Goal: Task Accomplishment & Management: Use online tool/utility

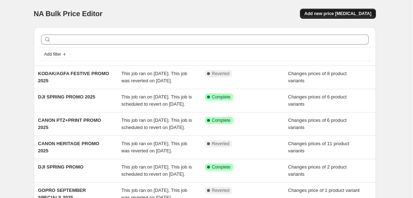
click at [338, 13] on span "Add new price [MEDICAL_DATA]" at bounding box center [337, 14] width 67 height 6
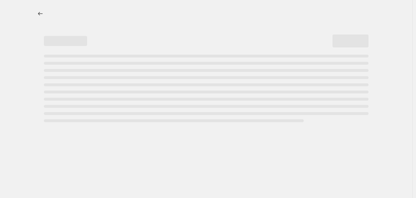
select select "percentage"
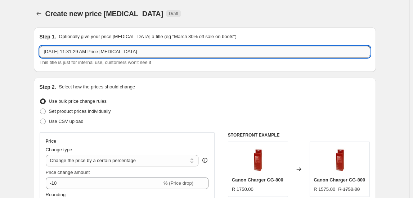
click at [79, 49] on input "Oct 4, 2025, 11:31:29 AM Price change job" at bounding box center [205, 52] width 330 height 12
type input "RODE [DATE][DATE] DEALS 2025"
click at [104, 108] on label "Set product prices individually" at bounding box center [75, 112] width 71 height 10
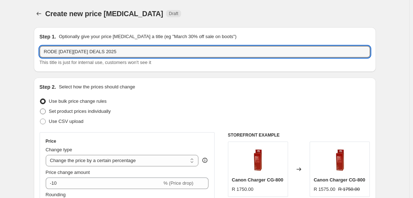
click at [40, 109] on input "Set product prices individually" at bounding box center [40, 109] width 0 height 0
radio input "true"
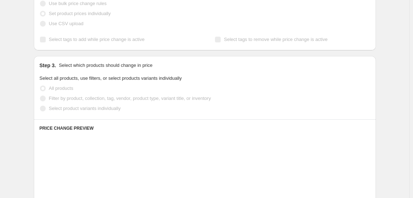
scroll to position [98, 0]
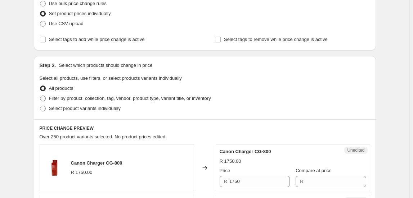
click at [91, 98] on span "Filter by product, collection, tag, vendor, product type, variant title, or inv…" at bounding box center [130, 98] width 162 height 5
click at [40, 96] on input "Filter by product, collection, tag, vendor, product type, variant title, or inv…" at bounding box center [40, 96] width 0 height 0
radio input "true"
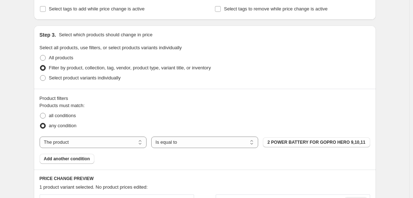
scroll to position [196, 0]
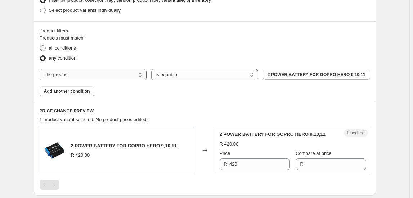
click at [73, 74] on select "The product The product's collection The product's tag The product's vendor The…" at bounding box center [93, 75] width 107 height 12
select select "collection"
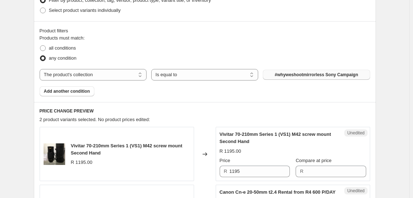
click at [291, 76] on span "#whyweshootmirrorless Sony Campaign" at bounding box center [316, 75] width 83 height 6
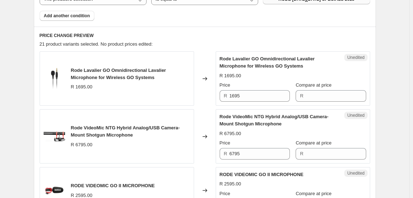
scroll to position [262, 0]
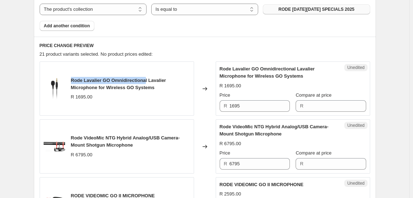
drag, startPoint x: 72, startPoint y: 77, endPoint x: 146, endPoint y: 80, distance: 74.5
click at [146, 80] on div "Rode Lavalier GO Omnidirectional Lavalier Microphone for Wireless GO Systems R …" at bounding box center [117, 89] width 154 height 54
copy span "Rode Lavalier GO Omnidirectiona"
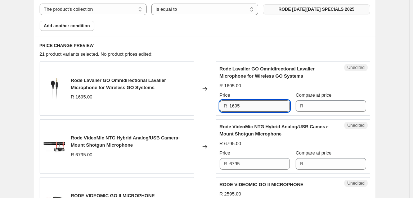
click at [248, 104] on input "1695" at bounding box center [259, 106] width 60 height 12
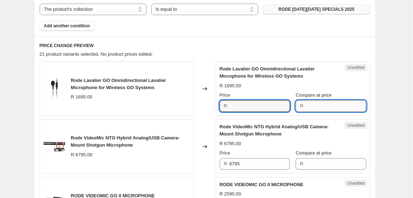
type input "1695"
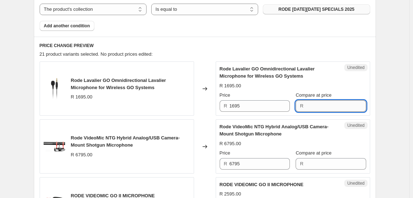
paste input "1695"
type input "1695"
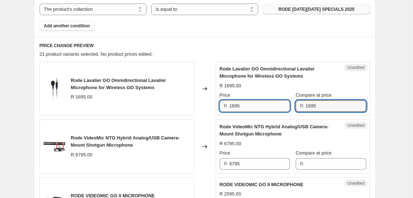
click at [247, 105] on input "1695" at bounding box center [259, 106] width 60 height 12
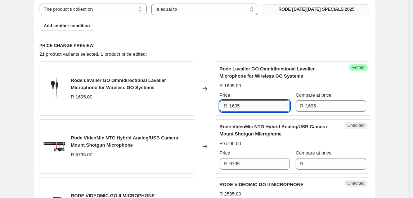
click at [247, 105] on input "1695" at bounding box center [259, 106] width 60 height 12
type input "1595"
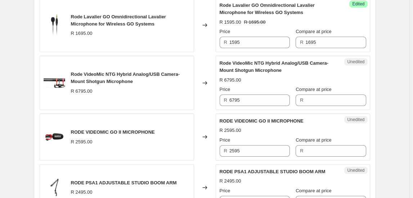
scroll to position [327, 0]
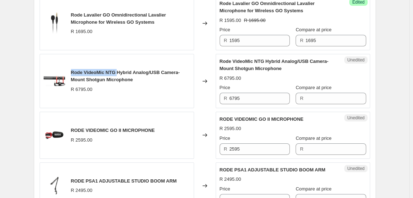
drag, startPoint x: 73, startPoint y: 72, endPoint x: 119, endPoint y: 72, distance: 46.4
click at [119, 72] on span "Rode VideoMic NTG Hybrid Analog/USB Camera-Mount Shotgun Microphone" at bounding box center [125, 76] width 109 height 13
drag, startPoint x: 119, startPoint y: 72, endPoint x: 122, endPoint y: 74, distance: 3.8
click at [122, 74] on span "Rode VideoMic NTG Hybrid Analog/USB Camera-Mount Shotgun Microphone" at bounding box center [125, 76] width 109 height 13
drag, startPoint x: 115, startPoint y: 70, endPoint x: 94, endPoint y: 72, distance: 21.7
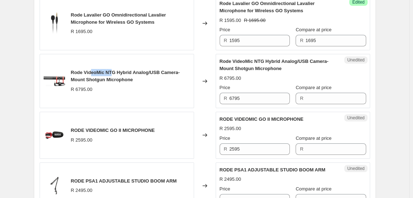
click at [94, 72] on span "Rode VideoMic NTG Hybrid Analog/USB Camera-Mount Shotgun Microphone" at bounding box center [125, 76] width 109 height 13
click at [116, 71] on span "Rode VideoMic NTG Hybrid Analog/USB Camera-Mount Shotgun Microphone" at bounding box center [125, 76] width 109 height 13
drag, startPoint x: 116, startPoint y: 71, endPoint x: 74, endPoint y: 73, distance: 42.2
click at [74, 73] on span "Rode VideoMic NTG Hybrid Analog/USB Camera-Mount Shotgun Microphone" at bounding box center [125, 76] width 109 height 13
copy span "Rode VideoMic NTG"
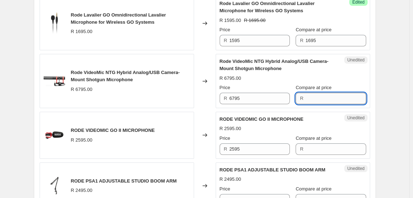
click at [313, 99] on input "Compare at price" at bounding box center [335, 99] width 60 height 12
type input "7195"
click at [277, 93] on input "6795" at bounding box center [259, 99] width 60 height 12
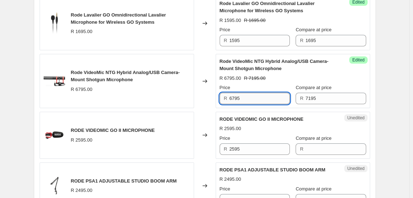
click at [236, 98] on input "6795" at bounding box center [259, 99] width 60 height 12
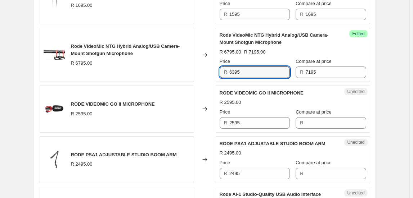
scroll to position [392, 0]
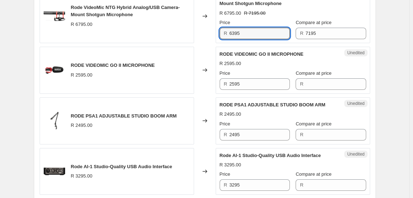
type input "6395"
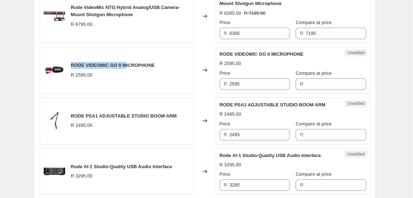
drag, startPoint x: 74, startPoint y: 63, endPoint x: 124, endPoint y: 63, distance: 50.0
click at [124, 63] on div "RODE VIDEOMIC GO II MICROPHONE R 2595.00" at bounding box center [117, 70] width 154 height 47
copy span "RODE VIDEOMIC GO II"
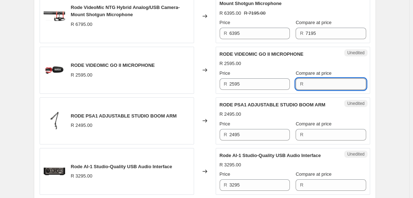
click at [320, 87] on input "Compare at price" at bounding box center [335, 84] width 60 height 12
type input "2995"
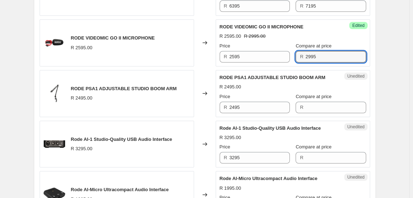
scroll to position [425, 0]
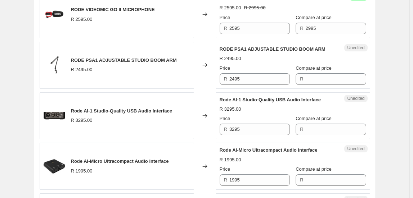
scroll to position [458, 0]
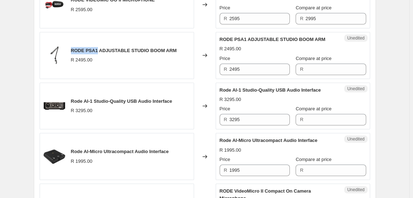
drag, startPoint x: 72, startPoint y: 47, endPoint x: 98, endPoint y: 47, distance: 25.5
click at [98, 48] on span "RODE PSA1 ADJUSTABLE STUDIO BOOM ARM" at bounding box center [124, 50] width 106 height 5
copy span "RODE PSA1"
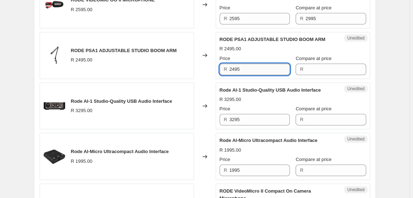
click at [252, 65] on input "2495" at bounding box center [259, 70] width 60 height 12
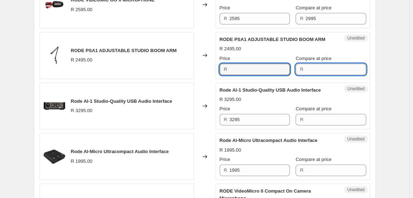
type input "2495"
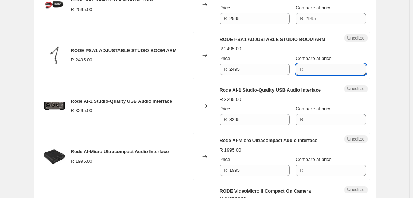
paste input "2495"
type input "2495"
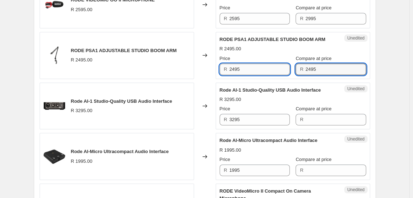
click at [284, 72] on input "2495" at bounding box center [259, 70] width 60 height 12
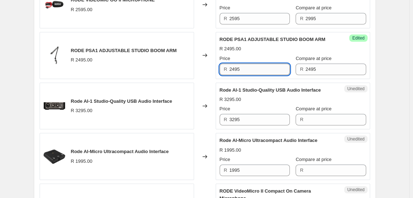
click at [284, 72] on input "2495" at bounding box center [259, 70] width 60 height 12
type input "2295"
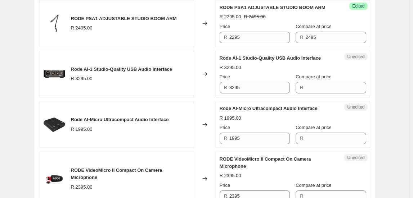
scroll to position [523, 0]
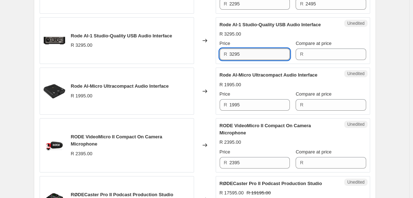
click at [243, 53] on input "3295" at bounding box center [259, 55] width 60 height 12
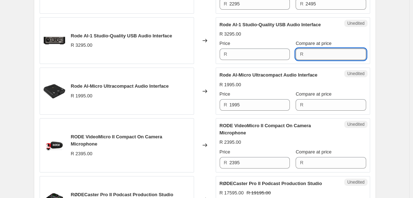
type input "3295"
paste input "3295"
type input "3295"
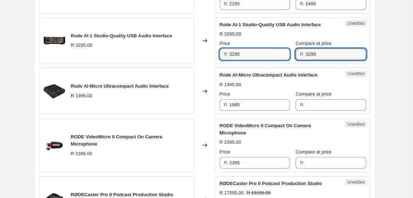
click at [278, 55] on input "3295" at bounding box center [259, 55] width 60 height 12
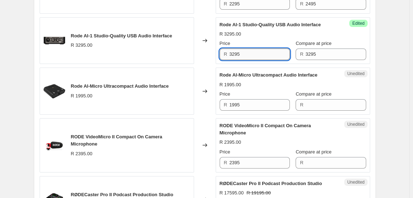
click at [278, 55] on input "3295" at bounding box center [259, 55] width 60 height 12
type input "2595"
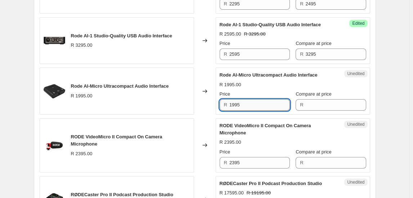
click at [250, 107] on input "1995" at bounding box center [259, 105] width 60 height 12
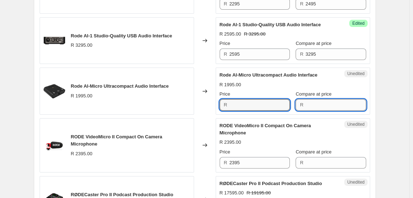
type input "1995"
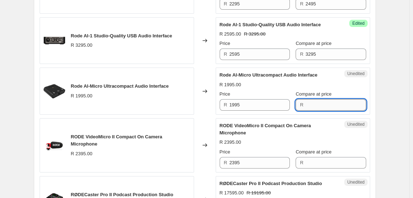
paste input "1995"
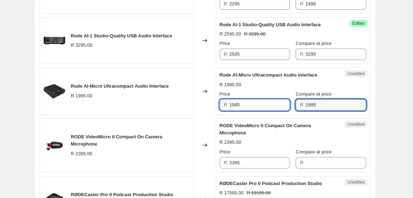
click at [258, 103] on input "1995" at bounding box center [259, 105] width 60 height 12
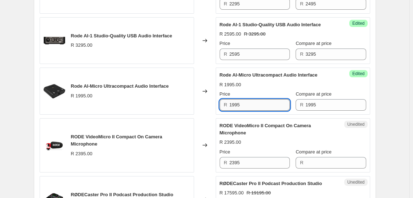
click at [258, 103] on input "1995" at bounding box center [259, 105] width 60 height 12
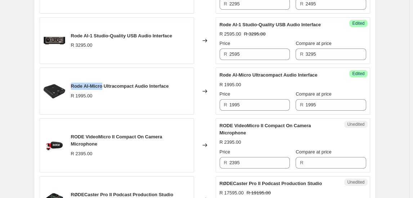
drag, startPoint x: 71, startPoint y: 83, endPoint x: 104, endPoint y: 85, distance: 32.8
click at [104, 85] on div "Rode AI-Micro Ultracompact Audio Interface R 1995.00" at bounding box center [117, 91] width 154 height 47
copy span "Rode AI-Micro"
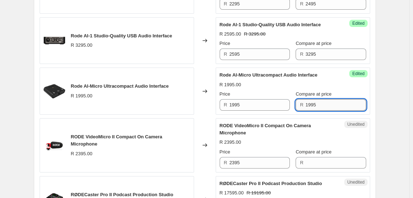
click at [324, 104] on input "1995" at bounding box center [335, 105] width 60 height 12
click at [323, 104] on input "1995" at bounding box center [335, 105] width 60 height 12
type input "2295"
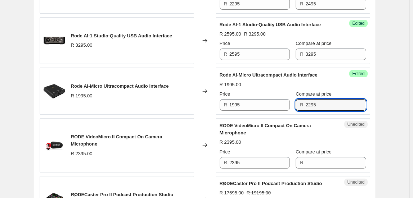
scroll to position [556, 0]
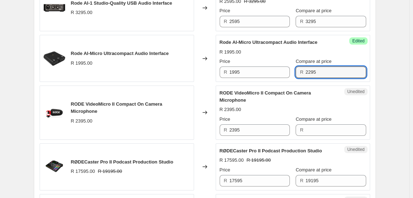
click at [336, 101] on div "RODE VideoMicro II Compact On Camera Microphone" at bounding box center [278, 97] width 118 height 14
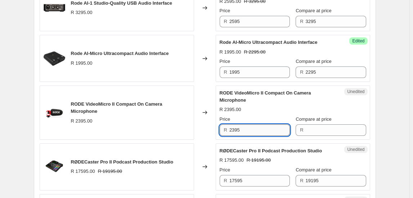
click at [240, 132] on input "2395" at bounding box center [259, 130] width 60 height 12
type input "2395"
click at [324, 130] on input "Compare at price" at bounding box center [335, 130] width 60 height 12
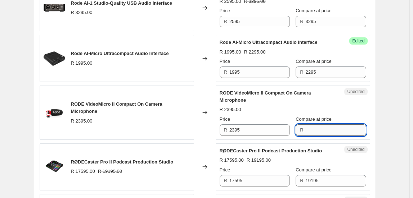
paste input "2395"
type input "2395"
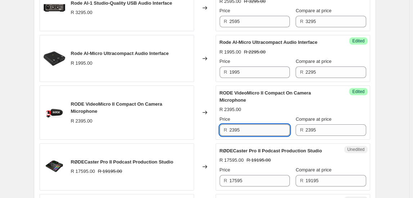
click at [260, 130] on input "2395" at bounding box center [259, 130] width 60 height 12
type input "1995"
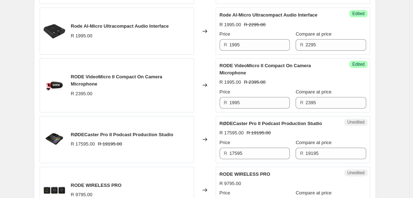
scroll to position [621, 0]
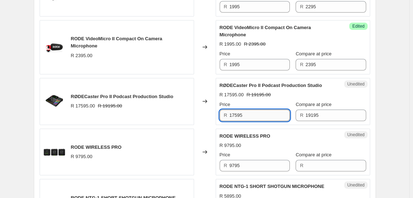
click at [244, 114] on input "17595" at bounding box center [259, 116] width 60 height 12
type input "16995"
click at [384, 140] on div "Create new price change job. This page is ready Create new price change job Dra…" at bounding box center [204, 137] width 359 height 1516
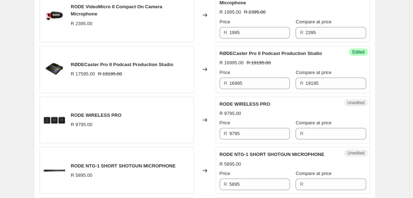
scroll to position [654, 0]
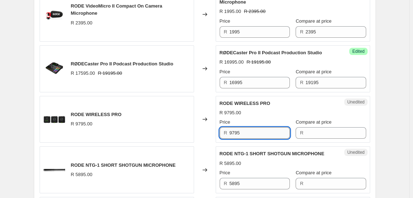
click at [260, 131] on input "9795" at bounding box center [259, 133] width 60 height 12
type input "9795"
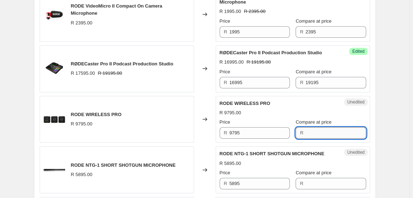
paste input "9795"
type input "9795"
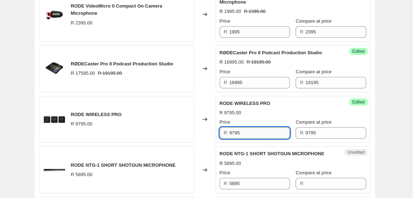
click at [251, 129] on input "9795" at bounding box center [259, 133] width 60 height 12
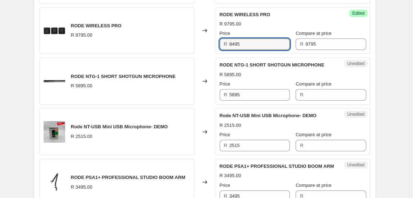
scroll to position [752, 0]
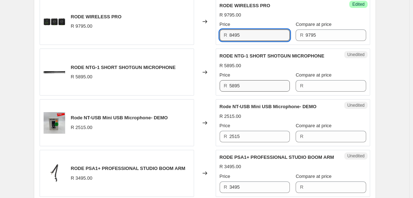
type input "8495"
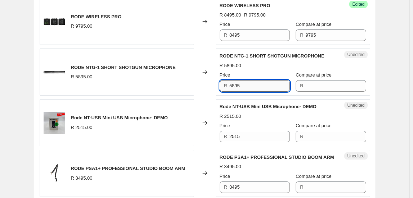
click at [246, 83] on input "5895" at bounding box center [259, 86] width 60 height 12
type input "5895"
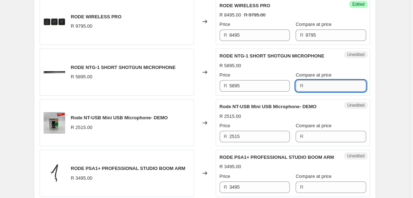
paste input "5895"
type input "5895"
click at [280, 90] on div "Unedited RODE NTG-1 SHORT SHOTGUN MICROPHONE R 5895.00 Price R 5895 Compare at …" at bounding box center [293, 72] width 154 height 47
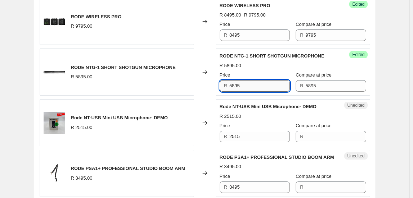
click at [279, 86] on input "5895" at bounding box center [259, 86] width 60 height 12
drag, startPoint x: 73, startPoint y: 63, endPoint x: 102, endPoint y: 62, distance: 28.8
click at [102, 64] on div "RODE NTG-1 SHORT SHOTGUN MICROPHONE" at bounding box center [123, 67] width 105 height 7
copy span "RODE NTG-1"
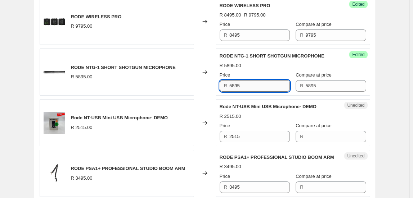
click at [253, 85] on input "5895" at bounding box center [259, 86] width 60 height 12
type input "5695"
click at [384, 151] on div "Create new price change job. This page is ready Create new price change job Dra…" at bounding box center [204, 6] width 359 height 1516
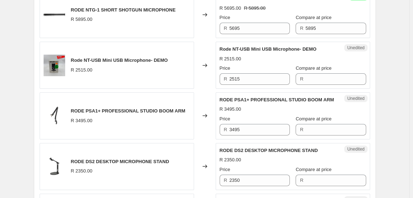
scroll to position [817, 0]
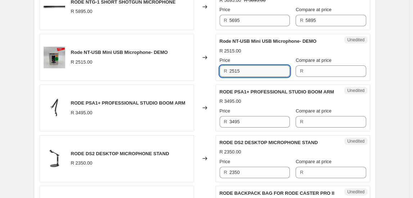
click at [238, 70] on input "2515" at bounding box center [259, 71] width 60 height 12
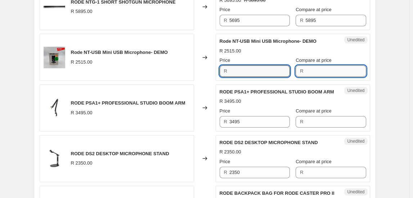
type input "2515"
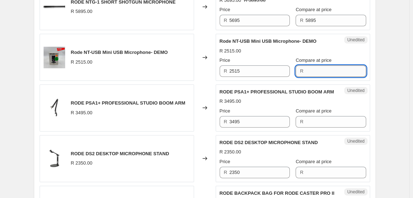
paste input "2515"
type input "2515"
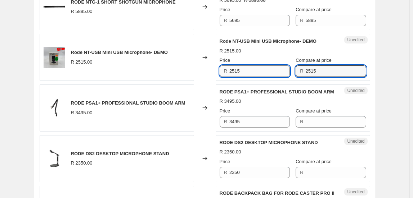
click at [273, 69] on input "2515" at bounding box center [259, 71] width 60 height 12
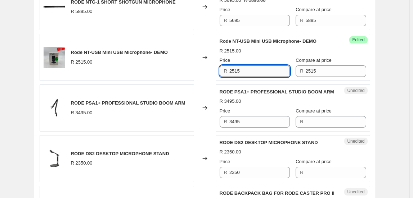
click at [273, 69] on input "2515" at bounding box center [259, 71] width 60 height 12
type input "1995"
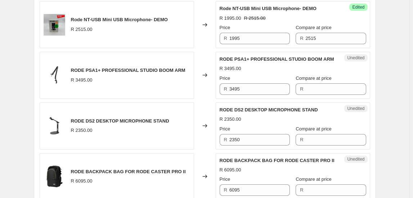
click at [74, 68] on span "RODE PSA1+ PROFESSIONAL STUDIO BOOM ARM" at bounding box center [128, 70] width 114 height 5
drag, startPoint x: 73, startPoint y: 66, endPoint x: 100, endPoint y: 71, distance: 27.1
click at [100, 71] on div "RODE PSA1+ PROFESSIONAL STUDIO BOOM ARM" at bounding box center [128, 70] width 114 height 7
copy span "RODE PSA1+"
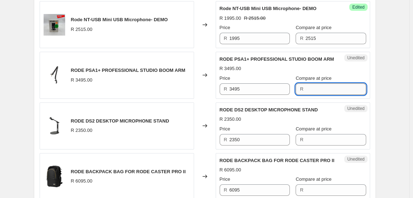
click at [321, 86] on input "Compare at price" at bounding box center [335, 89] width 60 height 12
type input "3895"
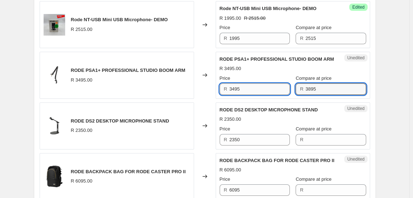
click at [237, 86] on input "3495" at bounding box center [259, 89] width 60 height 12
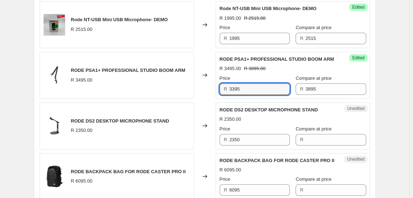
type input "3395"
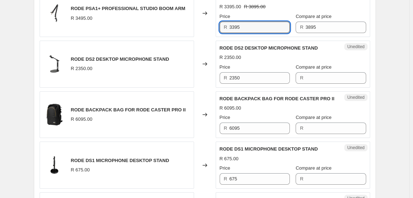
scroll to position [916, 0]
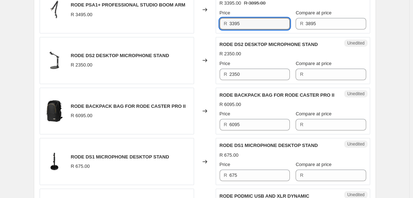
click at [165, 62] on div "R 2350.00" at bounding box center [120, 65] width 98 height 7
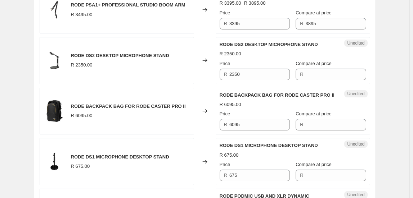
click at [76, 53] on span "RODE DS2 DESKTOP MICROPHONE STAND" at bounding box center [120, 55] width 98 height 5
click at [75, 53] on span "RODE DS2 DESKTOP MICROPHONE STAND" at bounding box center [120, 55] width 98 height 5
drag, startPoint x: 73, startPoint y: 52, endPoint x: 96, endPoint y: 51, distance: 22.3
click at [96, 53] on span "RODE DS2 DESKTOP MICROPHONE STAND" at bounding box center [120, 55] width 98 height 5
copy span "RODE DS2"
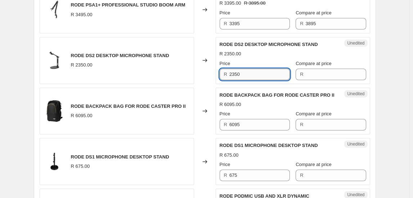
click at [255, 71] on input "2350" at bounding box center [259, 75] width 60 height 12
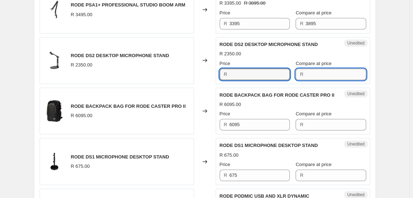
type input "2350"
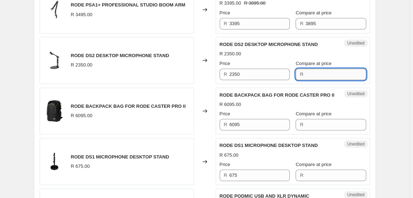
paste input "2350"
type input "2350"
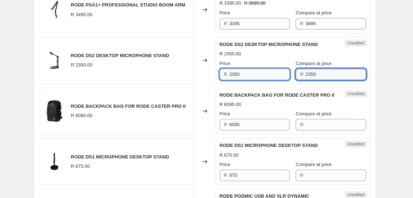
click at [271, 71] on input "2350" at bounding box center [259, 75] width 60 height 12
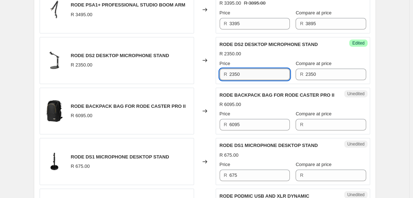
click at [271, 71] on input "2350" at bounding box center [259, 75] width 60 height 12
type input "2095"
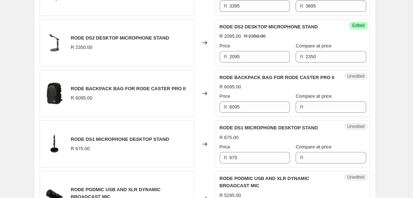
scroll to position [948, 0]
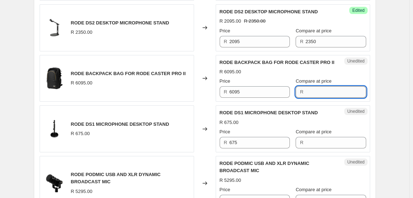
click at [312, 92] on input "Compare at price" at bounding box center [335, 92] width 60 height 12
type input "4995"
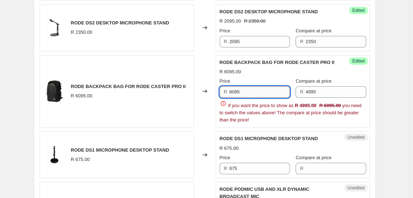
click at [251, 87] on input "6095" at bounding box center [259, 92] width 60 height 12
type input "4595"
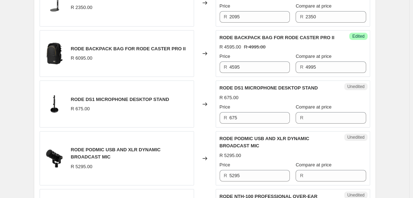
scroll to position [1014, 0]
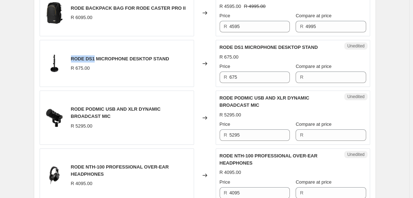
drag, startPoint x: 73, startPoint y: 54, endPoint x: 94, endPoint y: 53, distance: 21.2
click at [94, 56] on span "RODE DS1 MICROPHONE DESKTOP STAND" at bounding box center [120, 58] width 98 height 5
copy span "RODE DS1"
click at [241, 75] on input "675" at bounding box center [259, 78] width 60 height 12
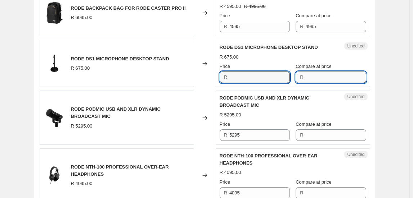
type input "675"
paste input "675"
type input "675"
click at [277, 74] on input "675" at bounding box center [259, 78] width 60 height 12
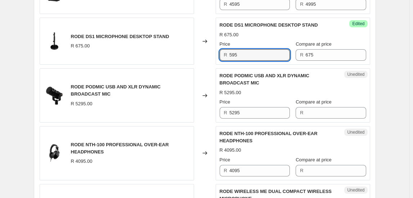
scroll to position [1047, 0]
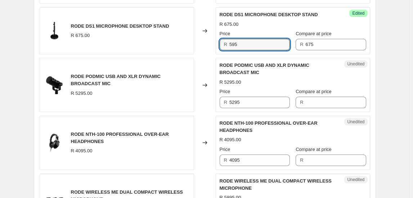
type input "595"
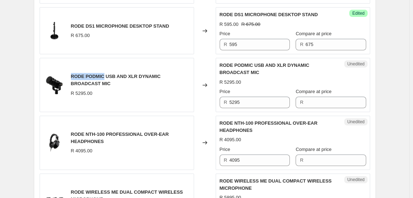
drag, startPoint x: 70, startPoint y: 71, endPoint x: 105, endPoint y: 73, distance: 34.6
click at [105, 73] on div "RODE PODMIC USB AND XLR DYNAMIC BROADCAST MIC R 5295.00" at bounding box center [117, 85] width 154 height 54
click at [105, 75] on span "RODE PODMIC USB AND XLR DYNAMIC BROADCAST MIC" at bounding box center [116, 80] width 90 height 13
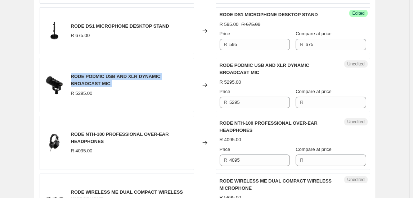
click at [105, 75] on span "RODE PODMIC USB AND XLR DYNAMIC BROADCAST MIC" at bounding box center [116, 80] width 90 height 13
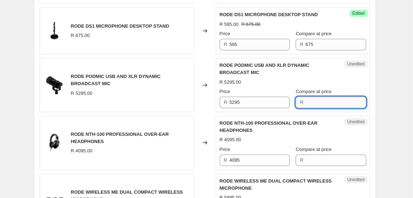
click at [315, 99] on input "Compare at price" at bounding box center [335, 103] width 60 height 12
type input "5995"
click at [252, 105] on input "5295" at bounding box center [259, 103] width 60 height 12
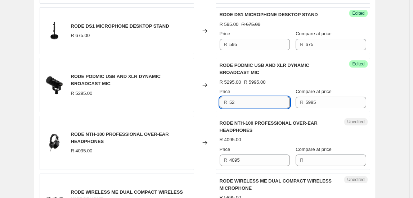
type input "5"
type input "4995"
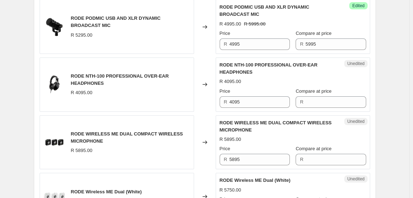
scroll to position [1112, 0]
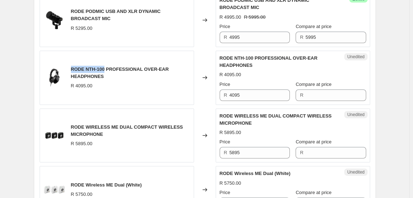
drag, startPoint x: 73, startPoint y: 63, endPoint x: 106, endPoint y: 64, distance: 33.1
click at [106, 67] on span "RODE NTH-100 PROFESSIONAL OVER-EAR HEADPHONES" at bounding box center [120, 73] width 98 height 13
copy span "RODE NTH-100"
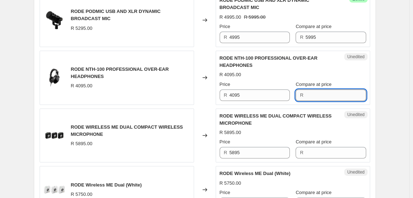
click at [318, 95] on input "Compare at price" at bounding box center [335, 96] width 60 height 12
type input "4295"
click at [246, 90] on input "4095" at bounding box center [259, 96] width 60 height 12
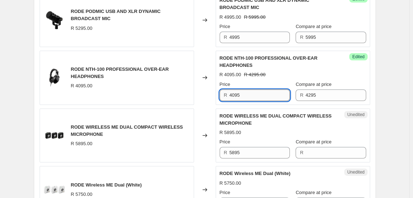
click at [246, 90] on input "4095" at bounding box center [259, 96] width 60 height 12
type input "3995"
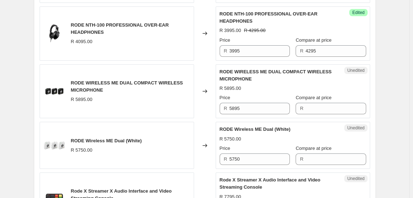
scroll to position [1145, 0]
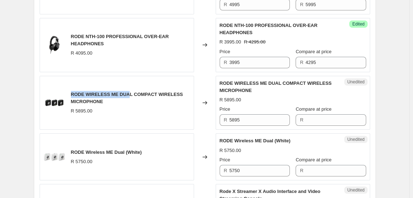
drag, startPoint x: 71, startPoint y: 89, endPoint x: 130, endPoint y: 90, distance: 59.7
click at [130, 90] on div "RODE WIRELESS ME DUAL COMPACT WIRELESS MICROPHONE R 5895.00" at bounding box center [117, 103] width 154 height 54
click at [130, 92] on span "RODE WIRELESS ME DUAL COMPACT WIRELESS MICROPHONE" at bounding box center [127, 98] width 112 height 13
drag, startPoint x: 131, startPoint y: 90, endPoint x: 70, endPoint y: 92, distance: 60.5
click at [70, 92] on div "RODE WIRELESS ME DUAL COMPACT WIRELESS MICROPHONE R 5895.00" at bounding box center [117, 103] width 154 height 54
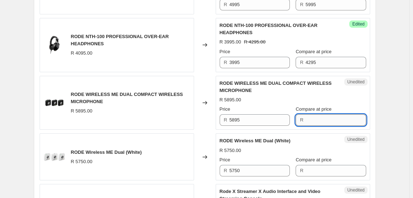
click at [313, 118] on input "Compare at price" at bounding box center [335, 120] width 60 height 12
type input "5695"
click at [248, 116] on input "5895" at bounding box center [259, 120] width 60 height 12
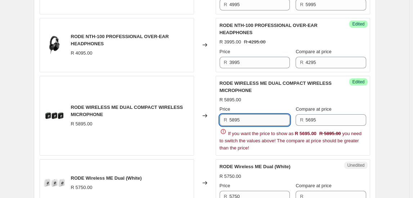
click at [248, 115] on input "5895" at bounding box center [259, 120] width 60 height 12
type input "4995"
click at [205, 124] on div "Changed to" at bounding box center [205, 116] width 22 height 80
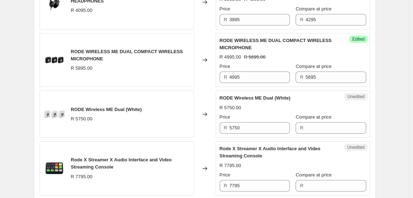
scroll to position [1177, 0]
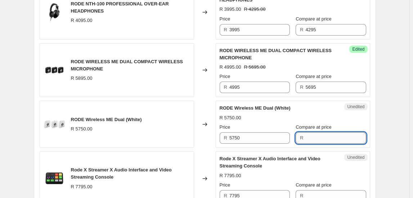
click at [320, 132] on input "Compare at price" at bounding box center [335, 138] width 60 height 12
type input "5695"
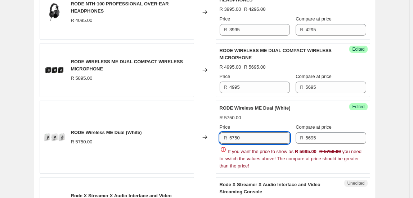
click at [252, 138] on input "5750" at bounding box center [259, 138] width 60 height 12
type input "4995"
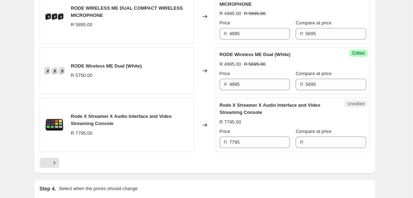
scroll to position [1243, 0]
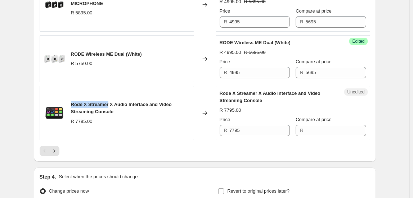
drag, startPoint x: 73, startPoint y: 100, endPoint x: 111, endPoint y: 99, distance: 37.5
click at [111, 102] on span "Rode X Streamer X Audio Interface and Video Streaming Console" at bounding box center [121, 108] width 101 height 13
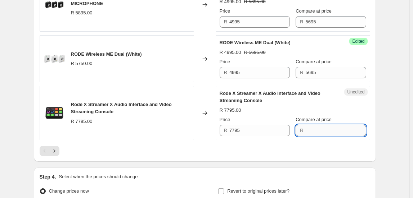
click at [323, 127] on input "Compare at price" at bounding box center [335, 131] width 60 height 12
type input "5795"
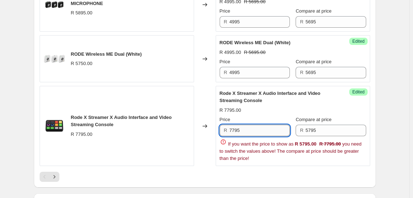
click at [270, 130] on input "7795" at bounding box center [259, 131] width 60 height 12
type input "5195"
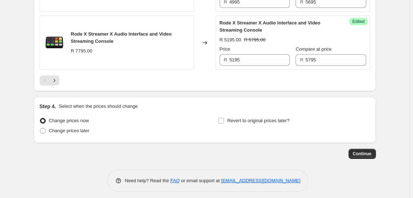
scroll to position [1313, 0]
click at [58, 77] on icon "Next" at bounding box center [54, 80] width 7 height 7
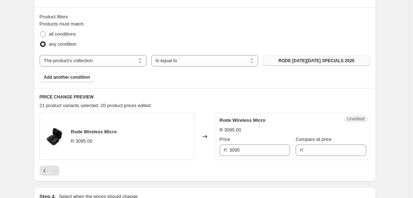
scroll to position [219, 0]
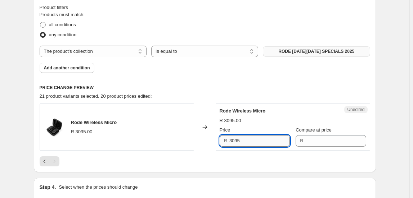
click at [263, 145] on input "3095" at bounding box center [259, 141] width 60 height 12
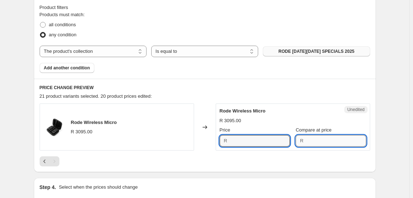
type input "3095"
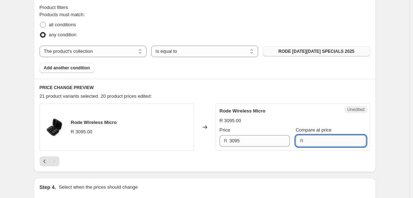
paste input "3095"
type input "3095"
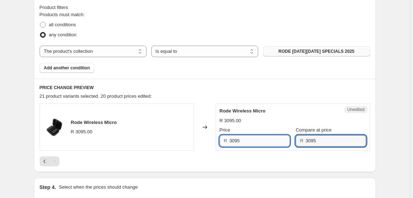
click at [272, 138] on input "3095" at bounding box center [259, 141] width 60 height 12
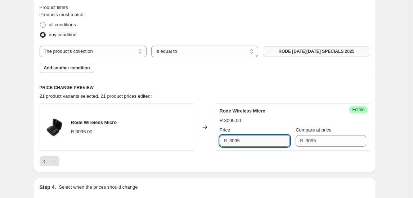
click at [272, 139] on input "3095" at bounding box center [259, 141] width 60 height 12
type input "2595"
click at [283, 171] on div "PRICE CHANGE PREVIEW 21 product variants selected. 21 product prices edited: Ro…" at bounding box center [205, 126] width 342 height 94
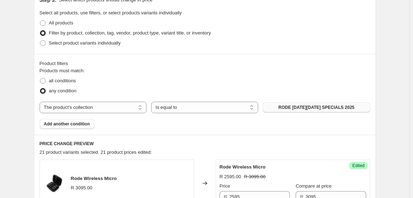
scroll to position [304, 0]
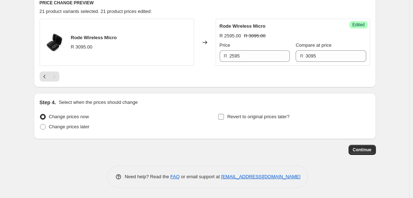
click at [223, 116] on input "Revert to original prices later?" at bounding box center [221, 117] width 6 height 6
checkbox input "true"
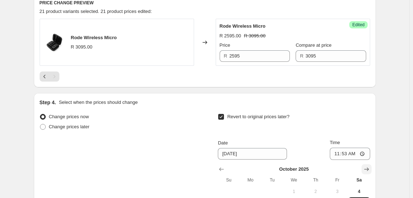
click at [366, 169] on icon "Show next month, November 2025" at bounding box center [366, 169] width 7 height 7
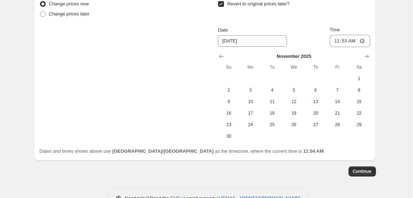
scroll to position [435, 0]
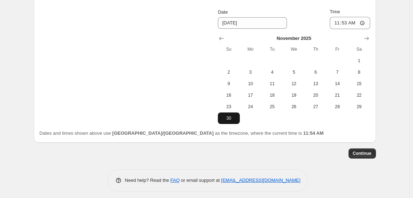
click at [228, 117] on span "30" at bounding box center [229, 118] width 16 height 6
type input "11/30/2025"
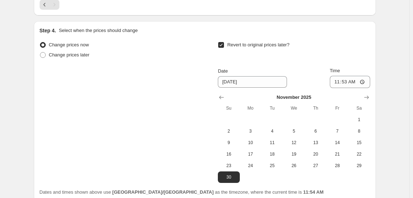
scroll to position [370, 0]
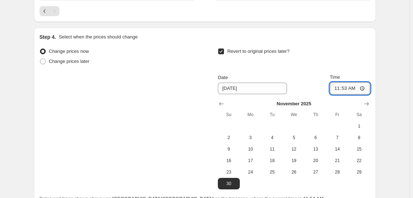
click at [339, 88] on input "11:53" at bounding box center [350, 88] width 40 height 12
type input "23:50"
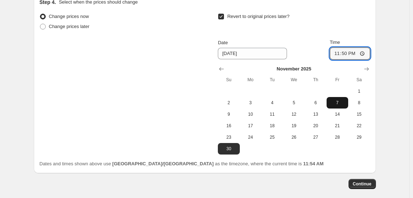
scroll to position [439, 0]
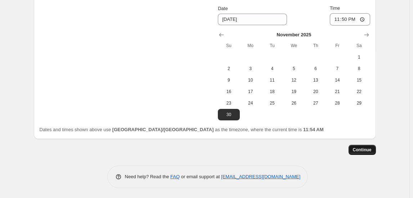
click at [352, 145] on button "Continue" at bounding box center [361, 150] width 27 height 10
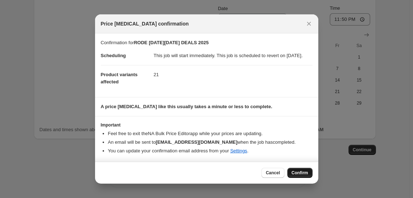
click at [305, 175] on span "Confirm" at bounding box center [299, 173] width 17 height 6
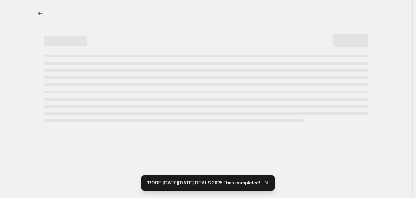
select select "collection"
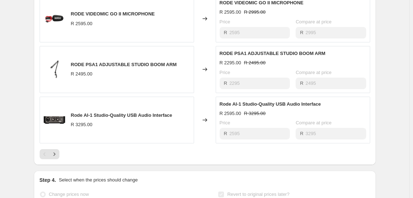
scroll to position [523, 0]
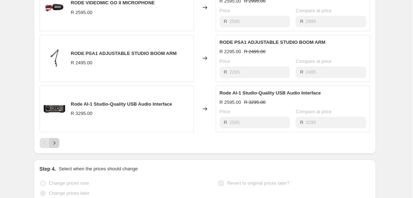
click at [57, 147] on icon "Next" at bounding box center [54, 143] width 7 height 7
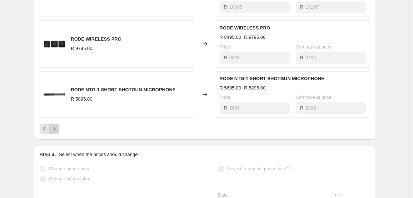
click at [56, 131] on icon "Next" at bounding box center [54, 128] width 7 height 7
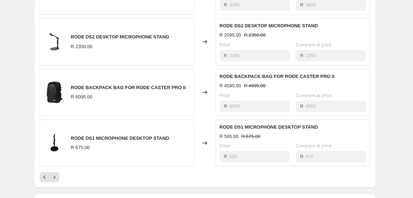
scroll to position [648, 0]
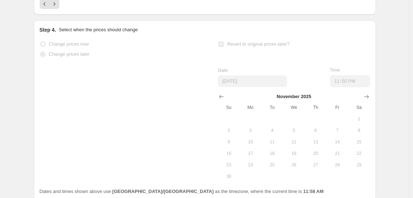
click at [376, 160] on div "Step 4. Select when the prices should change Change prices now Change prices la…" at bounding box center [205, 111] width 342 height 181
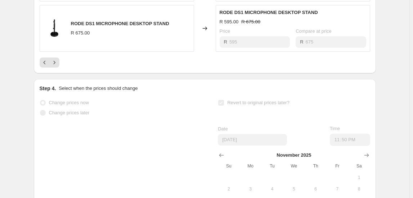
scroll to position [583, 0]
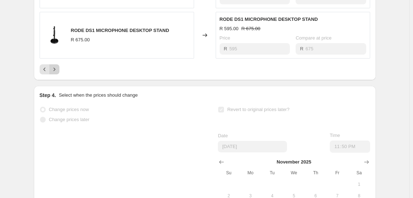
click at [57, 73] on icon "Next" at bounding box center [54, 69] width 7 height 7
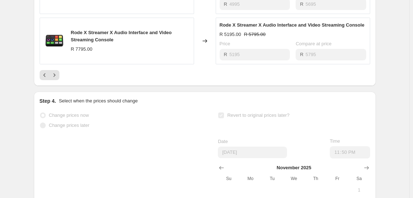
scroll to position [511, 0]
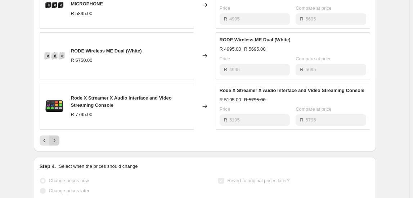
click at [57, 144] on icon "Next" at bounding box center [54, 140] width 7 height 7
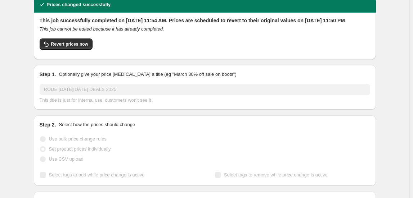
scroll to position [0, 0]
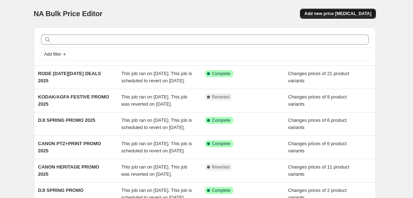
click at [339, 13] on span "Add new price [MEDICAL_DATA]" at bounding box center [337, 14] width 67 height 6
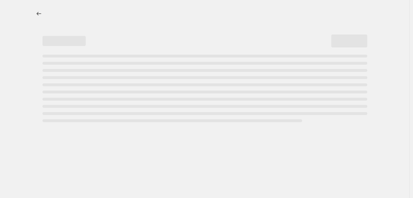
select select "percentage"
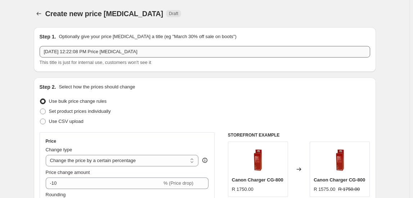
click at [96, 52] on input "Oct 4, 2025, 12:22:08 PM Price change job" at bounding box center [205, 52] width 330 height 12
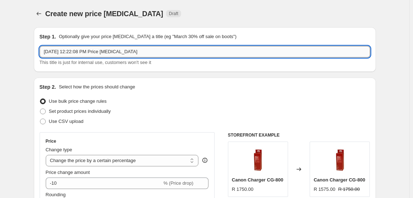
click at [96, 52] on input "Oct 4, 2025, 12:22:08 PM Price change job" at bounding box center [205, 52] width 330 height 12
type input "CANON OCTOBER SPECIALS 2025"
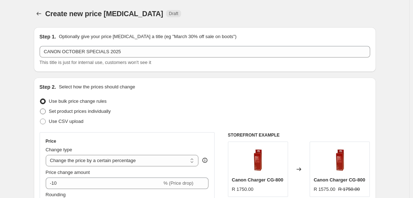
click at [80, 110] on span "Set product prices individually" at bounding box center [80, 111] width 62 height 5
click at [40, 109] on input "Set product prices individually" at bounding box center [40, 109] width 0 height 0
radio input "true"
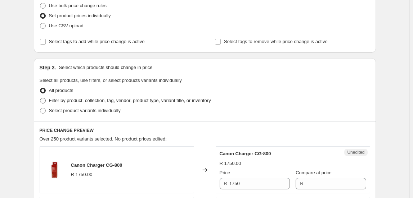
scroll to position [98, 0]
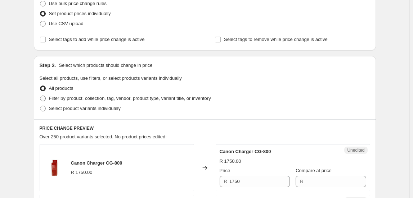
click at [83, 95] on span "Filter by product, collection, tag, vendor, product type, variant title, or inv…" at bounding box center [130, 98] width 162 height 7
click at [40, 96] on input "Filter by product, collection, tag, vendor, product type, variant title, or inv…" at bounding box center [40, 96] width 0 height 0
radio input "true"
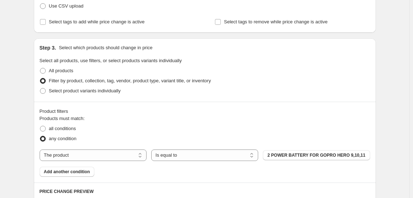
scroll to position [131, 0]
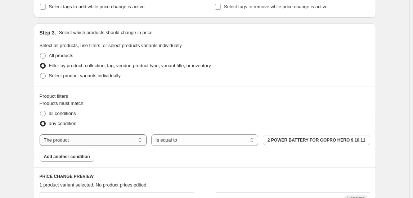
click at [77, 138] on select "The product The product's collection The product's tag The product's vendor The…" at bounding box center [93, 141] width 107 height 12
select select "collection"
click at [296, 139] on span "#whyweshootmirrorless Sony Campaign" at bounding box center [316, 140] width 83 height 6
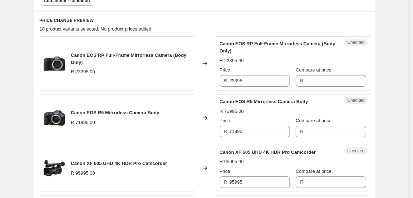
scroll to position [294, 0]
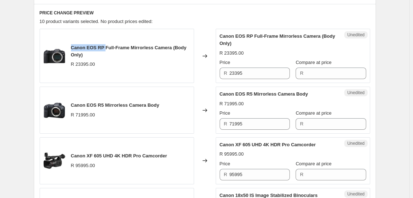
drag, startPoint x: 72, startPoint y: 46, endPoint x: 106, endPoint y: 48, distance: 33.9
click at [106, 48] on span "Canon EOS RP Full-Frame Mirrorless Camera (Body Only)" at bounding box center [128, 51] width 115 height 13
copy span "Canon EOS RP"
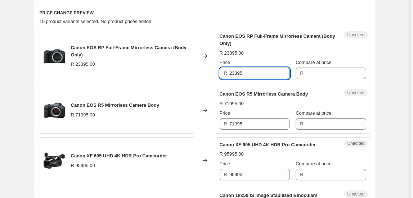
click at [253, 76] on input "23395" at bounding box center [259, 74] width 60 height 12
type input "23395"
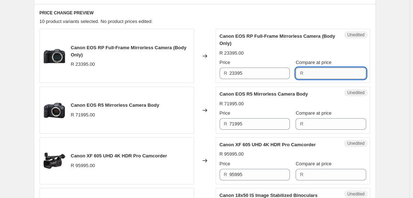
paste input "23395"
type input "23395"
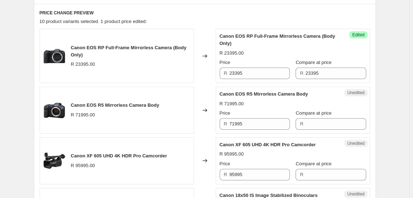
click at [230, 63] on span "Price" at bounding box center [224, 62] width 11 height 5
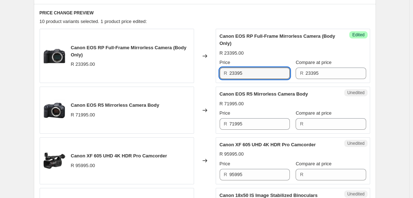
click at [231, 68] on input "23395" at bounding box center [259, 74] width 60 height 12
click at [236, 69] on input "23395" at bounding box center [259, 74] width 60 height 12
type input "18895"
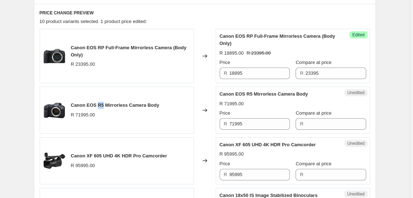
drag, startPoint x: 100, startPoint y: 103, endPoint x: 104, endPoint y: 105, distance: 4.5
click at [104, 105] on span "Canon EOS R5 Mirrorless Camera Body" at bounding box center [115, 105] width 89 height 5
copy span "R5"
click at [243, 127] on input "71995" at bounding box center [259, 124] width 60 height 12
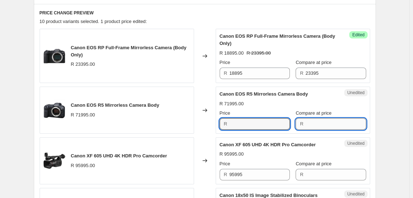
type input "71995"
paste input "71995"
type input "71995"
click at [259, 125] on input "71995" at bounding box center [259, 124] width 60 height 12
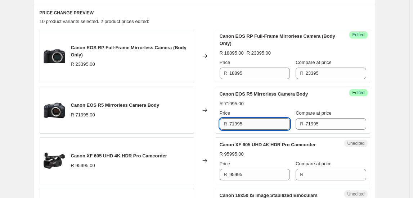
click at [259, 125] on input "71995" at bounding box center [259, 124] width 60 height 12
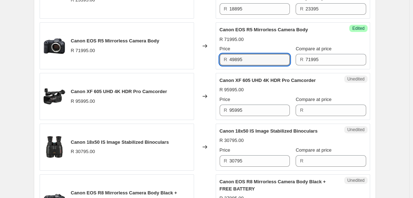
scroll to position [360, 0]
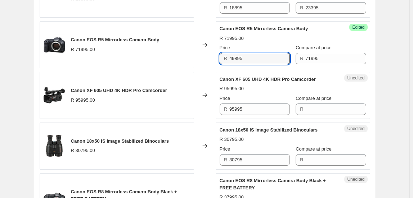
type input "49895"
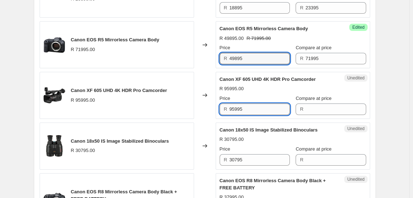
click at [263, 113] on input "95995" at bounding box center [259, 110] width 60 height 12
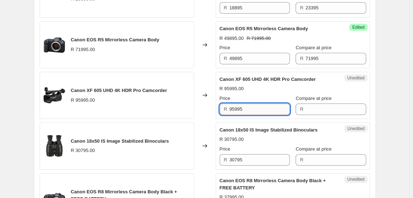
click at [263, 113] on input "95995" at bounding box center [259, 110] width 60 height 12
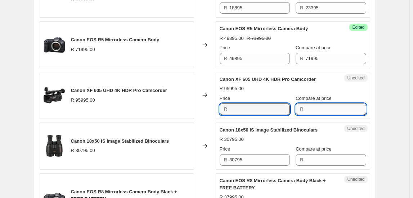
type input "95995"
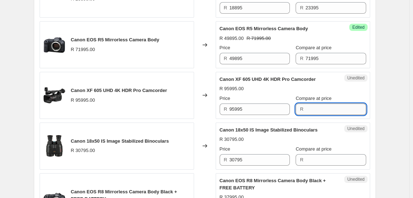
paste input "95995"
type input "95995"
click at [256, 103] on div "Price R 95995" at bounding box center [254, 105] width 70 height 20
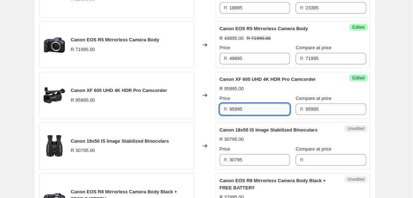
click at [256, 104] on input "95995" at bounding box center [259, 110] width 60 height 12
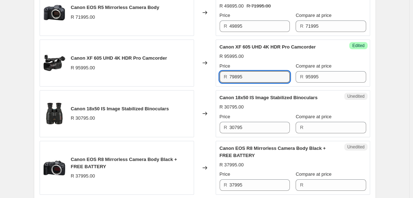
scroll to position [392, 0]
type input "79895"
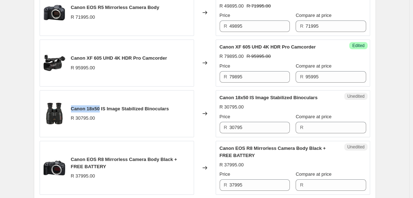
drag, startPoint x: 72, startPoint y: 107, endPoint x: 101, endPoint y: 106, distance: 29.2
click at [101, 106] on span "Canon 18x50 IS Image Stabilized Binoculars" at bounding box center [120, 108] width 98 height 5
copy span "Canon 18x50"
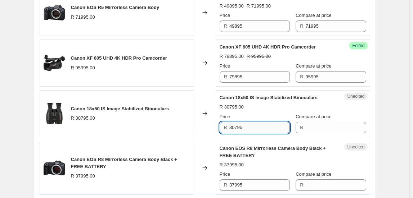
click at [251, 128] on input "30795" at bounding box center [259, 128] width 60 height 12
type input "30795"
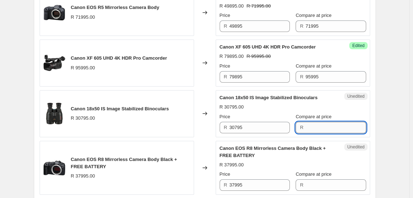
paste input "30795"
type input "30795"
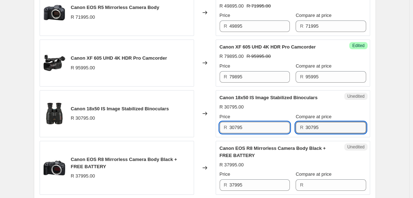
click at [273, 128] on input "30795" at bounding box center [259, 128] width 60 height 12
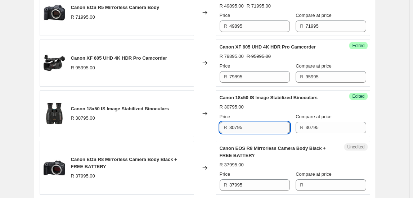
click at [273, 128] on input "30795" at bounding box center [259, 128] width 60 height 12
type input "19895"
click at [378, 159] on div "Create new price change job. This page is ready Create new price change job Dra…" at bounding box center [204, 98] width 359 height 981
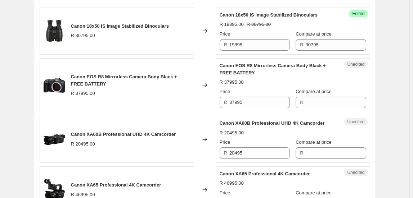
scroll to position [490, 0]
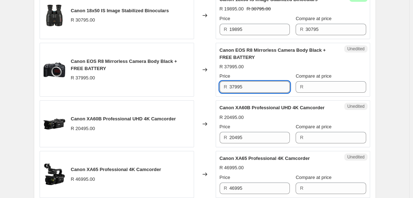
click at [254, 84] on input "37995" at bounding box center [259, 87] width 60 height 12
type input "37995"
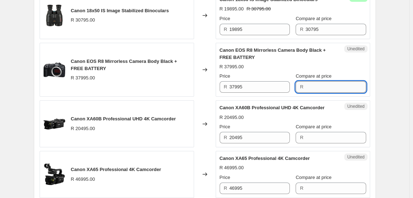
drag, startPoint x: 319, startPoint y: 81, endPoint x: 320, endPoint y: 86, distance: 4.3
paste input "37995"
type input "37995"
click at [270, 74] on div "Price" at bounding box center [254, 76] width 70 height 7
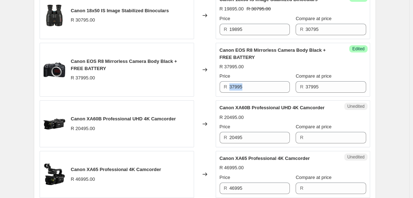
click at [270, 79] on div "Price R 37995" at bounding box center [254, 83] width 70 height 20
click at [261, 89] on input "37995" at bounding box center [259, 87] width 60 height 12
click at [260, 89] on input "37995" at bounding box center [259, 87] width 60 height 12
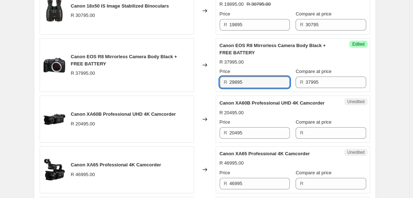
scroll to position [523, 0]
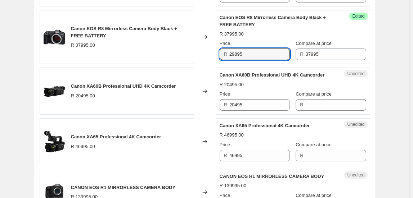
type input "29895"
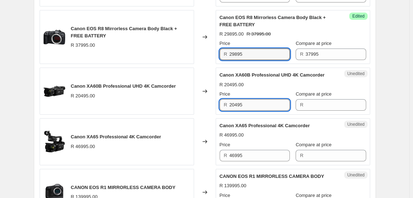
click at [251, 104] on input "20495" at bounding box center [259, 105] width 60 height 12
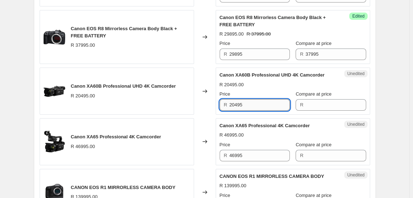
click at [251, 104] on input "20495" at bounding box center [259, 105] width 60 height 12
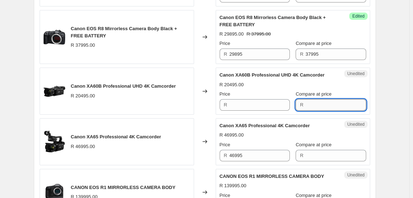
type input "20495"
paste input "20495"
type input "20495"
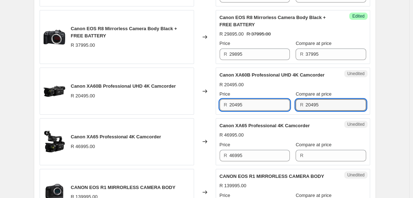
click at [266, 107] on input "20495" at bounding box center [259, 105] width 60 height 12
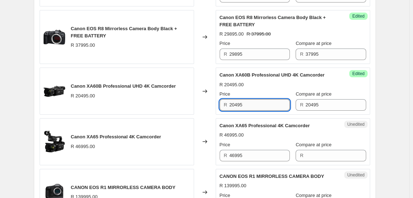
click at [266, 107] on input "20495" at bounding box center [259, 105] width 60 height 12
type input "19395"
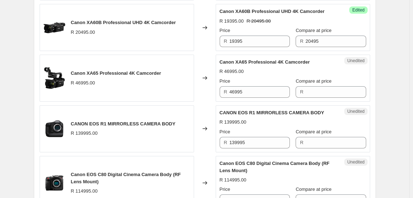
scroll to position [621, 0]
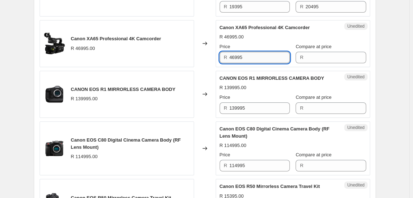
click at [248, 57] on input "46995" at bounding box center [259, 58] width 60 height 12
type input "46995"
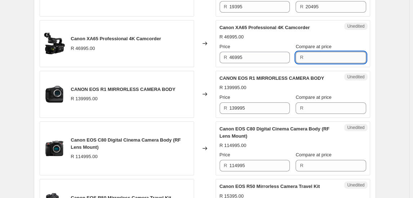
drag, startPoint x: 323, startPoint y: 62, endPoint x: 328, endPoint y: 58, distance: 6.9
paste input "46995"
type input "46995"
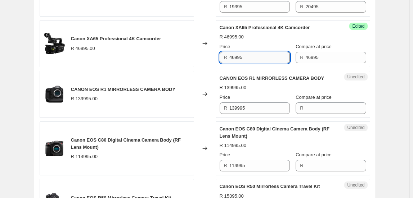
click at [267, 52] on input "46995" at bounding box center [259, 58] width 60 height 12
type input "34895"
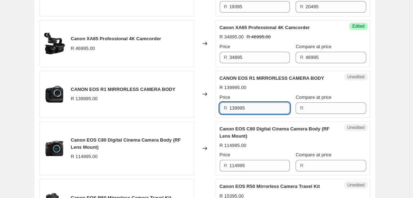
click at [253, 106] on input "139995" at bounding box center [259, 109] width 60 height 12
click at [252, 106] on input "139995" at bounding box center [259, 109] width 60 height 12
type input "139995"
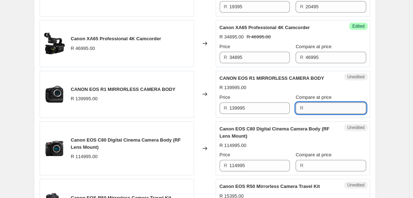
paste input "139995"
type input "139995"
click at [279, 108] on input "139995" at bounding box center [259, 109] width 60 height 12
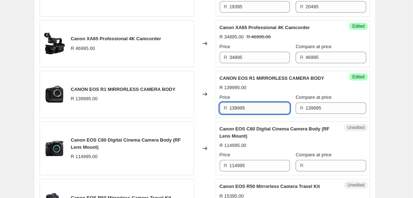
click at [279, 108] on input "139995" at bounding box center [259, 109] width 60 height 12
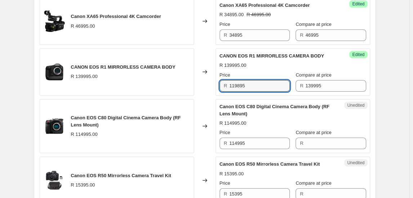
scroll to position [654, 0]
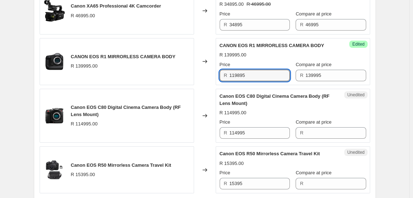
type input "119895"
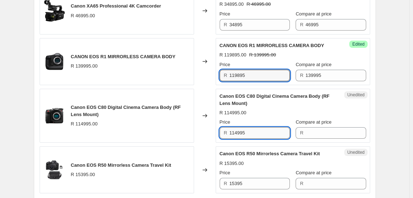
click at [248, 131] on input "114995" at bounding box center [259, 133] width 60 height 12
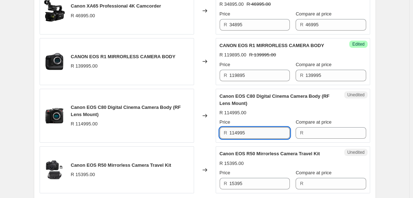
click at [248, 131] on input "114995" at bounding box center [259, 133] width 60 height 12
type input "114995"
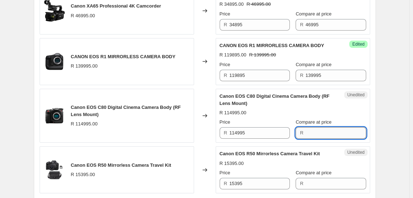
paste input "114995"
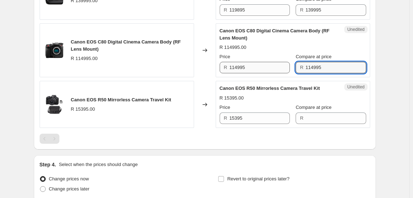
type input "114995"
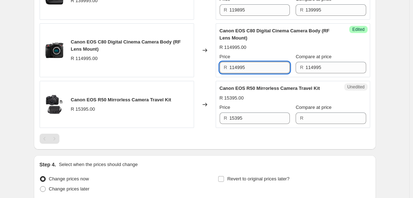
click at [265, 65] on input "114995" at bounding box center [259, 68] width 60 height 12
type input "99895"
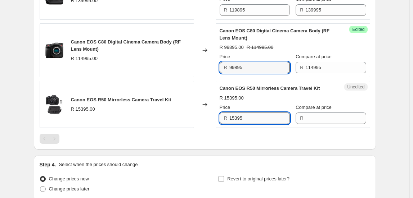
click at [248, 121] on input "15395" at bounding box center [259, 119] width 60 height 12
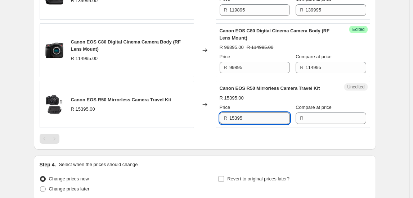
click at [248, 121] on input "15395" at bounding box center [259, 119] width 60 height 12
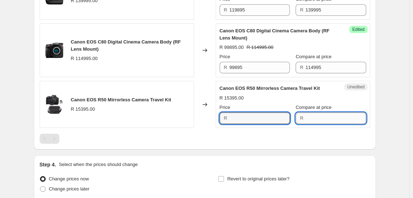
type input "15395"
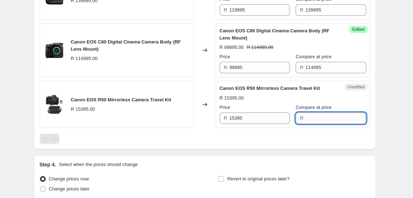
paste input "15395"
type input "15395"
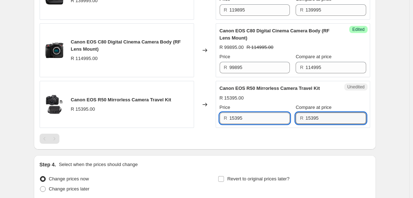
click at [248, 120] on input "15395" at bounding box center [259, 119] width 60 height 12
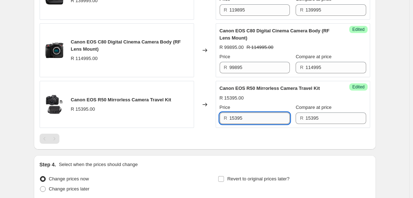
click at [248, 120] on input "15395" at bounding box center [259, 119] width 60 height 12
type input "12895"
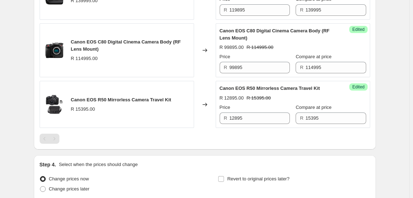
click at [192, 134] on div at bounding box center [205, 139] width 330 height 10
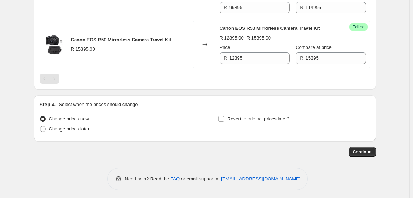
scroll to position [780, 0]
click at [226, 116] on label "Revert to original prices later?" at bounding box center [254, 119] width 72 height 10
click at [224, 116] on input "Revert to original prices later?" at bounding box center [221, 119] width 6 height 6
checkbox input "true"
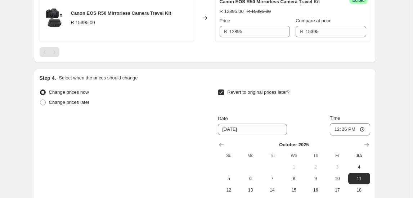
scroll to position [846, 0]
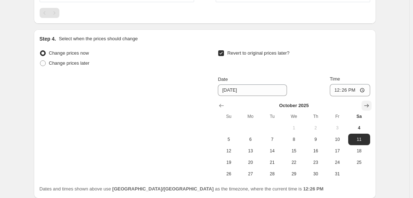
click at [366, 102] on icon "Show next month, November 2025" at bounding box center [366, 105] width 7 height 7
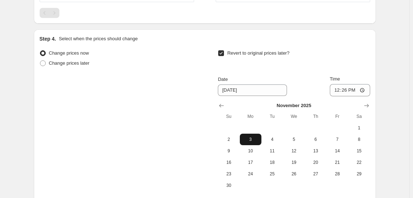
click at [249, 137] on span "3" at bounding box center [251, 140] width 16 height 6
type input "[DATE]"
click at [337, 88] on input "12:26" at bounding box center [350, 90] width 40 height 12
type input "23:50"
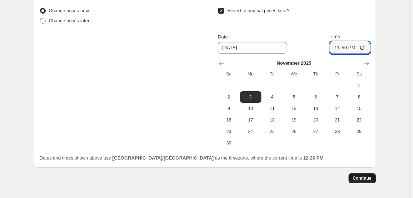
scroll to position [911, 0]
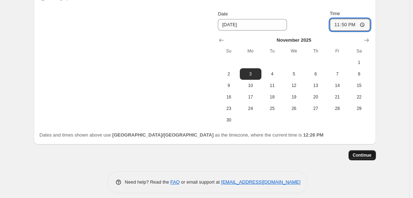
click at [367, 155] on span "Continue" at bounding box center [362, 156] width 19 height 6
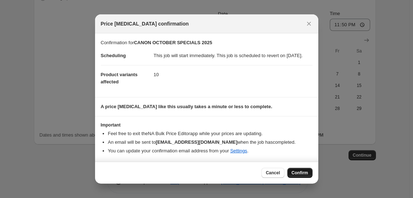
click at [295, 176] on span "Confirm" at bounding box center [299, 173] width 17 height 6
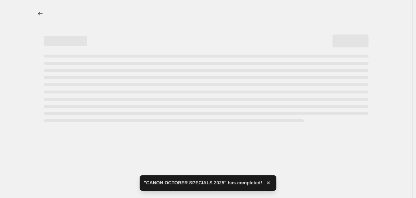
select select "collection"
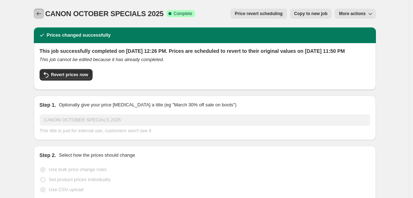
click at [41, 16] on icon "Price change jobs" at bounding box center [38, 13] width 7 height 7
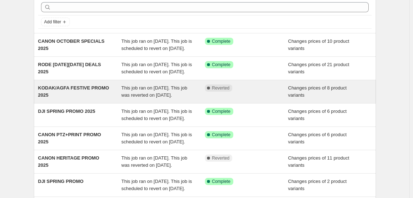
scroll to position [65, 0]
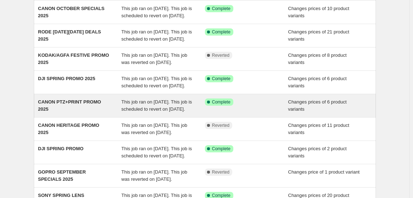
click at [136, 112] on span "This job ran on [DATE]. This job is scheduled to revert on [DATE]." at bounding box center [156, 105] width 71 height 13
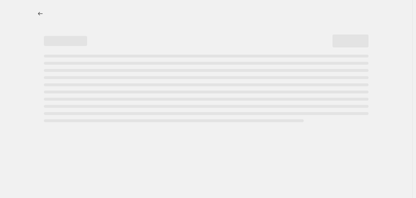
select select "collection"
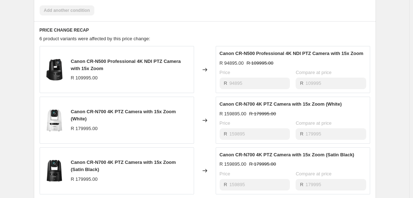
scroll to position [360, 0]
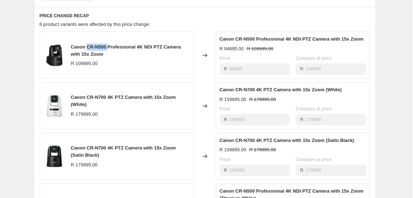
drag, startPoint x: 88, startPoint y: 56, endPoint x: 111, endPoint y: 58, distance: 22.7
click at [111, 57] on span "Canon CR-N500 Professional 4K NDI PTZ Camera with 15x Zoom" at bounding box center [126, 50] width 110 height 13
copy span "CR-N500"
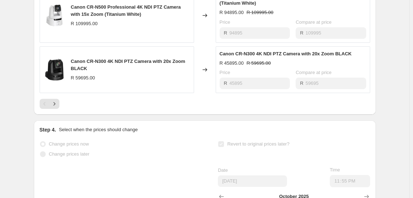
scroll to position [556, 0]
click at [59, 108] on button "Next" at bounding box center [54, 103] width 10 height 10
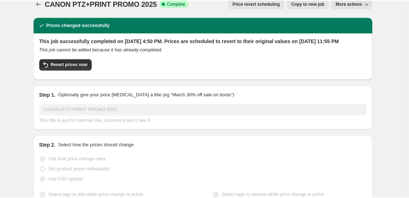
scroll to position [0, 0]
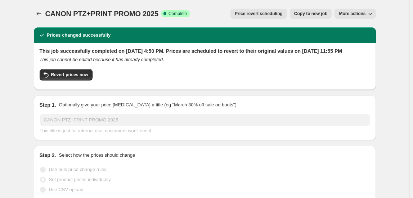
click at [257, 10] on button "Price revert scheduling" at bounding box center [258, 14] width 56 height 10
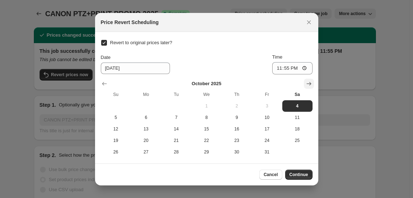
click at [311, 83] on icon "Show next month, November 2025" at bounding box center [308, 83] width 7 height 7
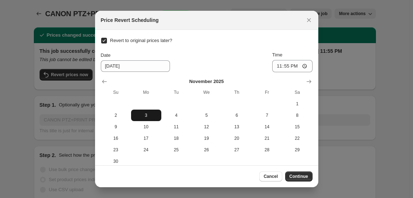
click at [147, 117] on span "3" at bounding box center [146, 116] width 24 height 6
type input "[DATE]"
click at [294, 177] on span "Continue" at bounding box center [298, 177] width 19 height 6
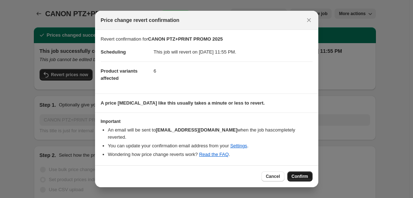
click at [296, 174] on span "Confirm" at bounding box center [299, 177] width 17 height 6
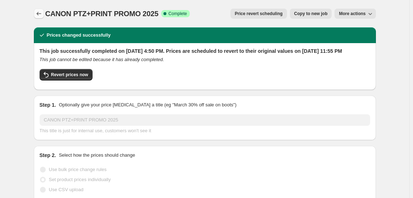
click at [37, 14] on icon "Price change jobs" at bounding box center [38, 13] width 7 height 7
